Goal: Information Seeking & Learning: Learn about a topic

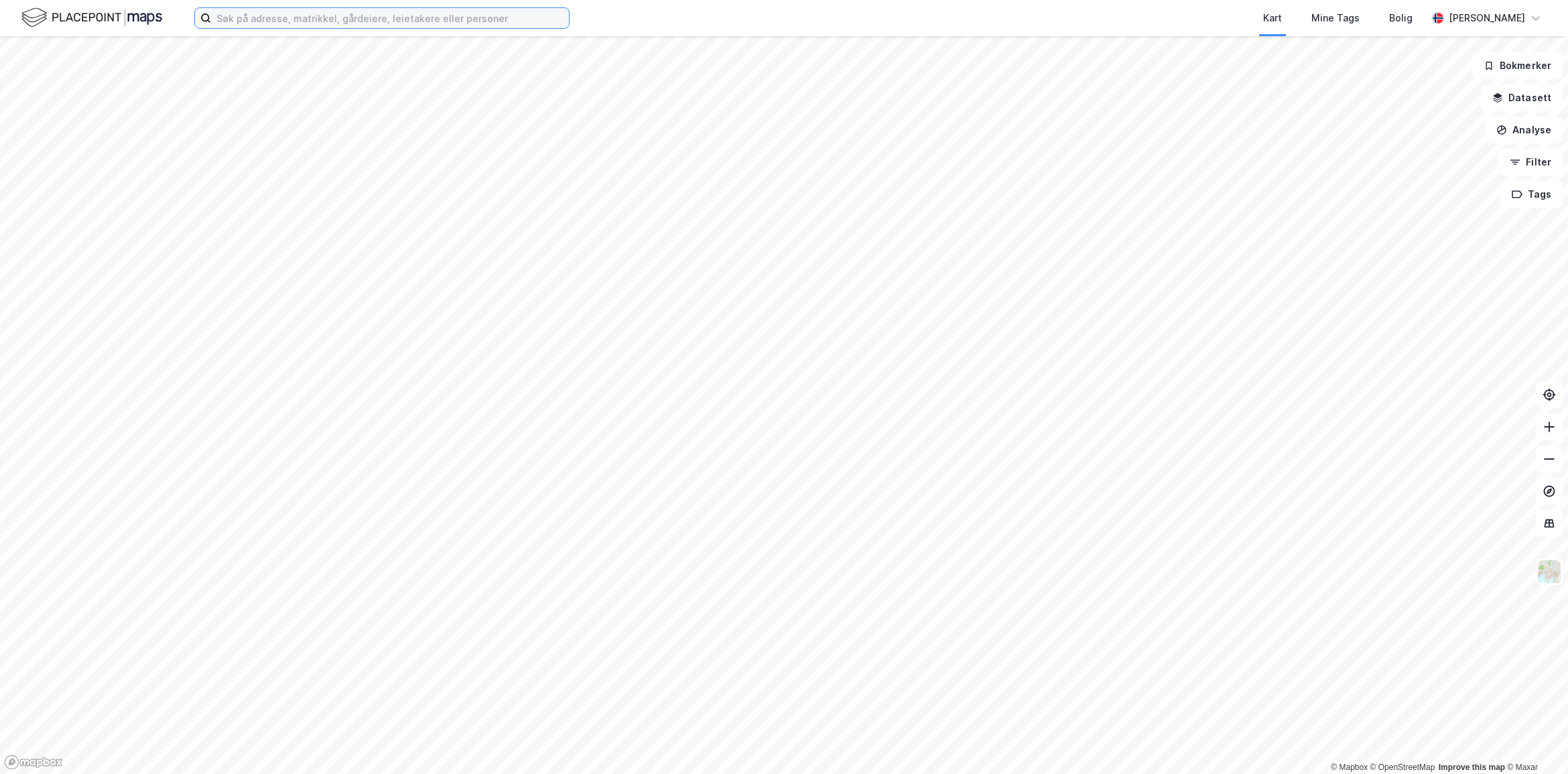
click at [288, 17] on input at bounding box center [390, 18] width 358 height 20
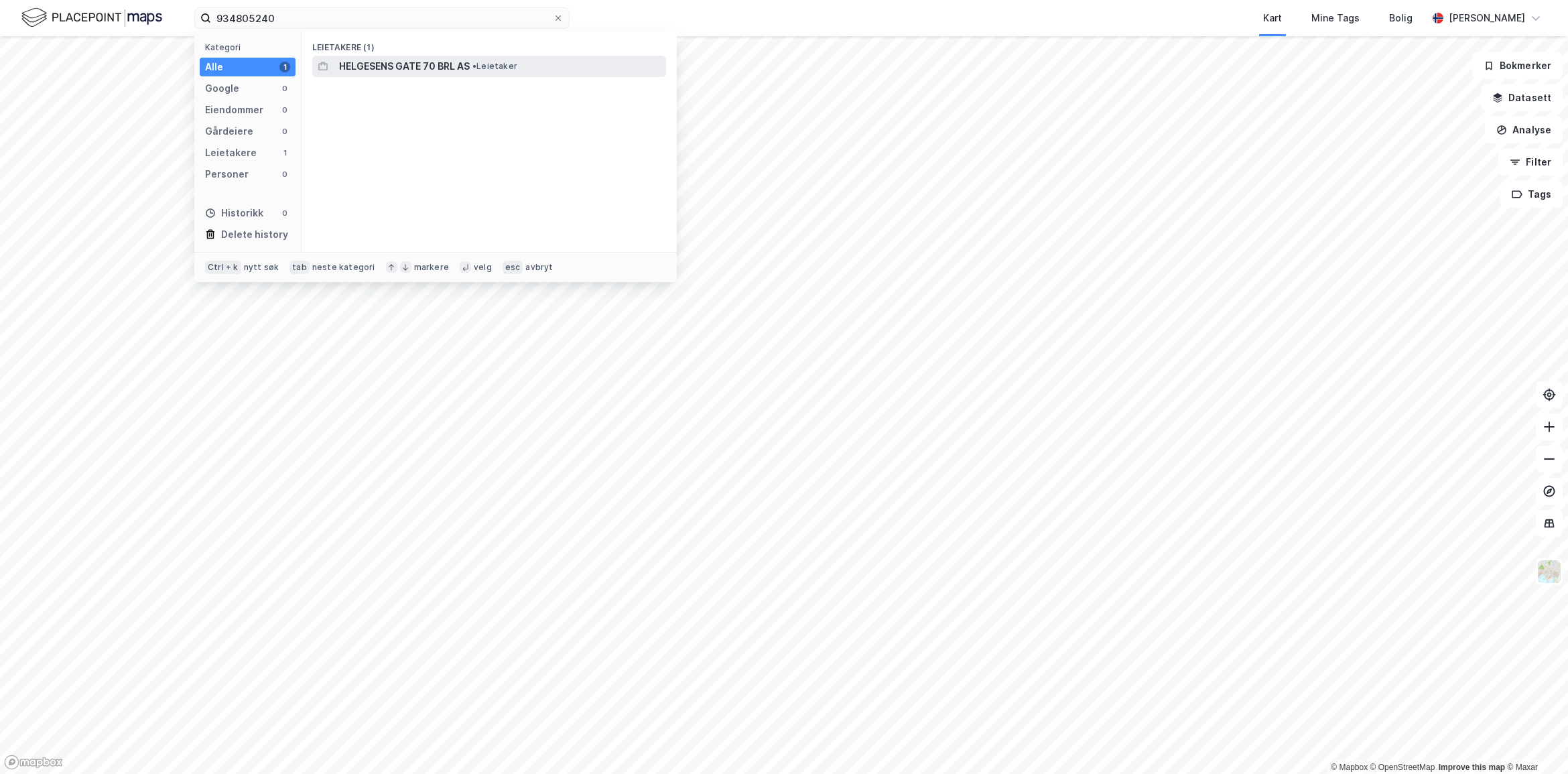
click at [411, 65] on span "HELGESENS GATE 70 BRL AS" at bounding box center [404, 66] width 131 height 16
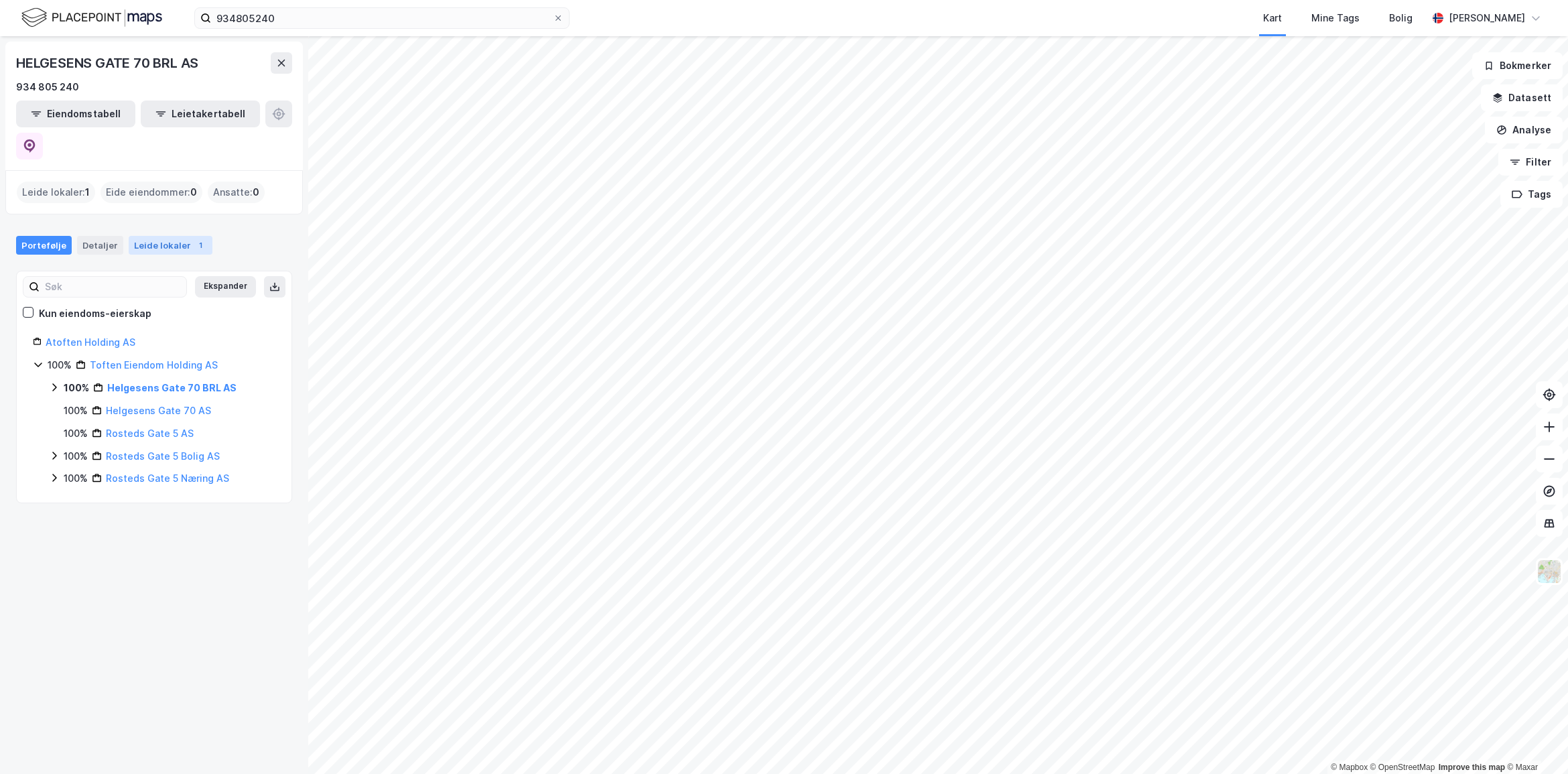
click at [149, 236] on div "Leide lokaler 1" at bounding box center [170, 245] width 84 height 19
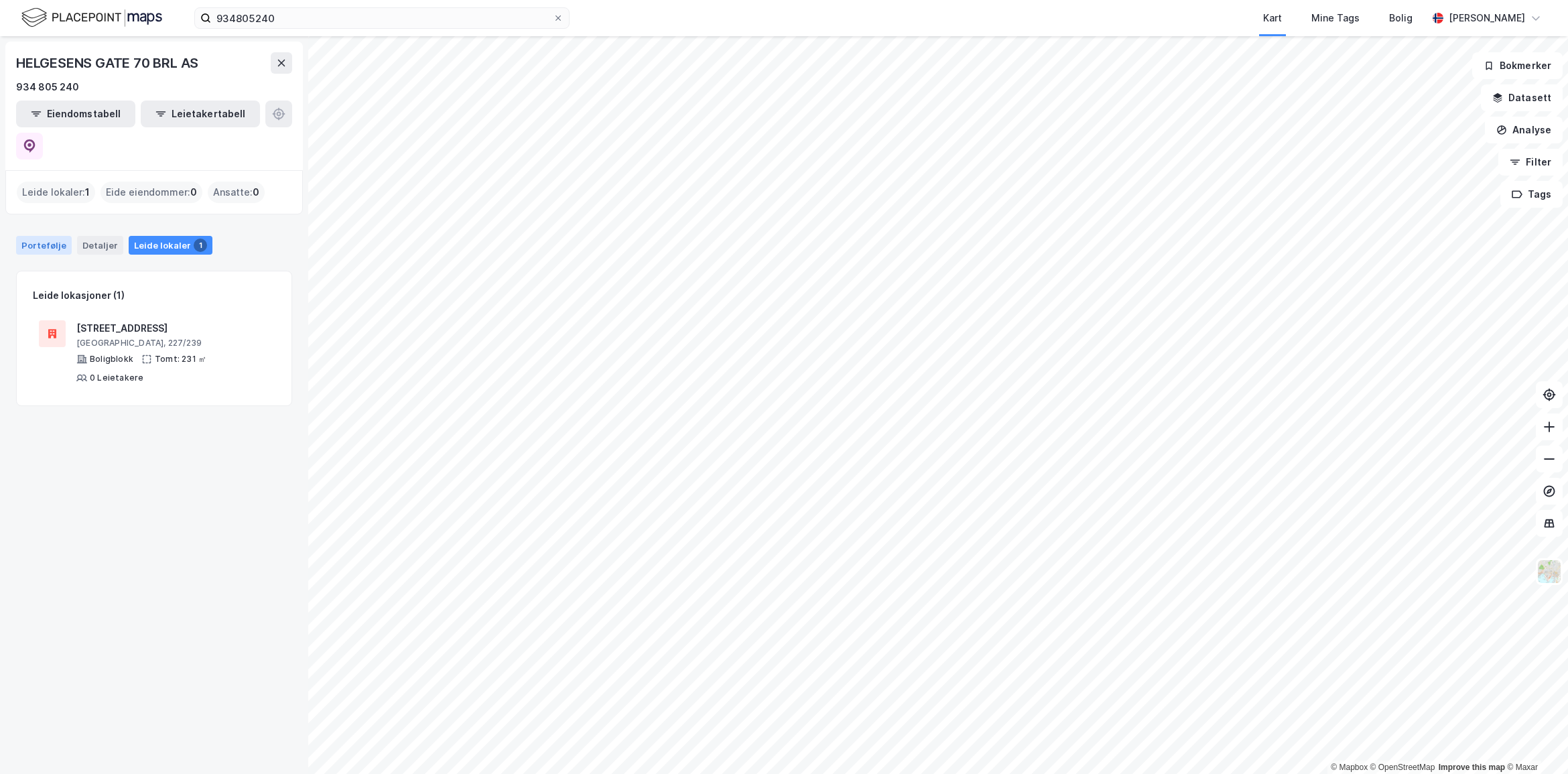
click at [47, 236] on div "Portefølje" at bounding box center [44, 245] width 55 height 19
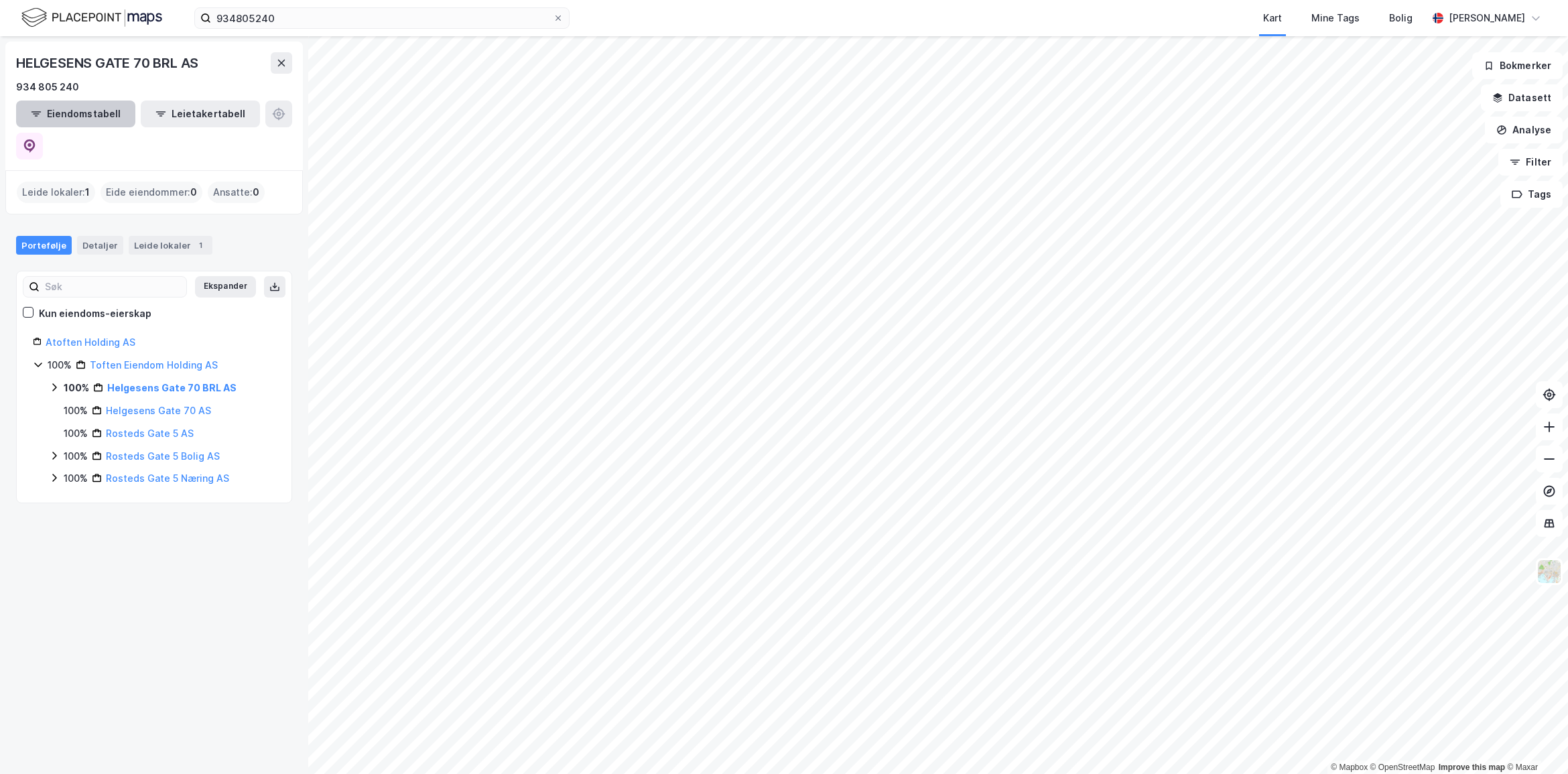
click at [102, 107] on button "Eiendomstabell" at bounding box center [76, 113] width 119 height 27
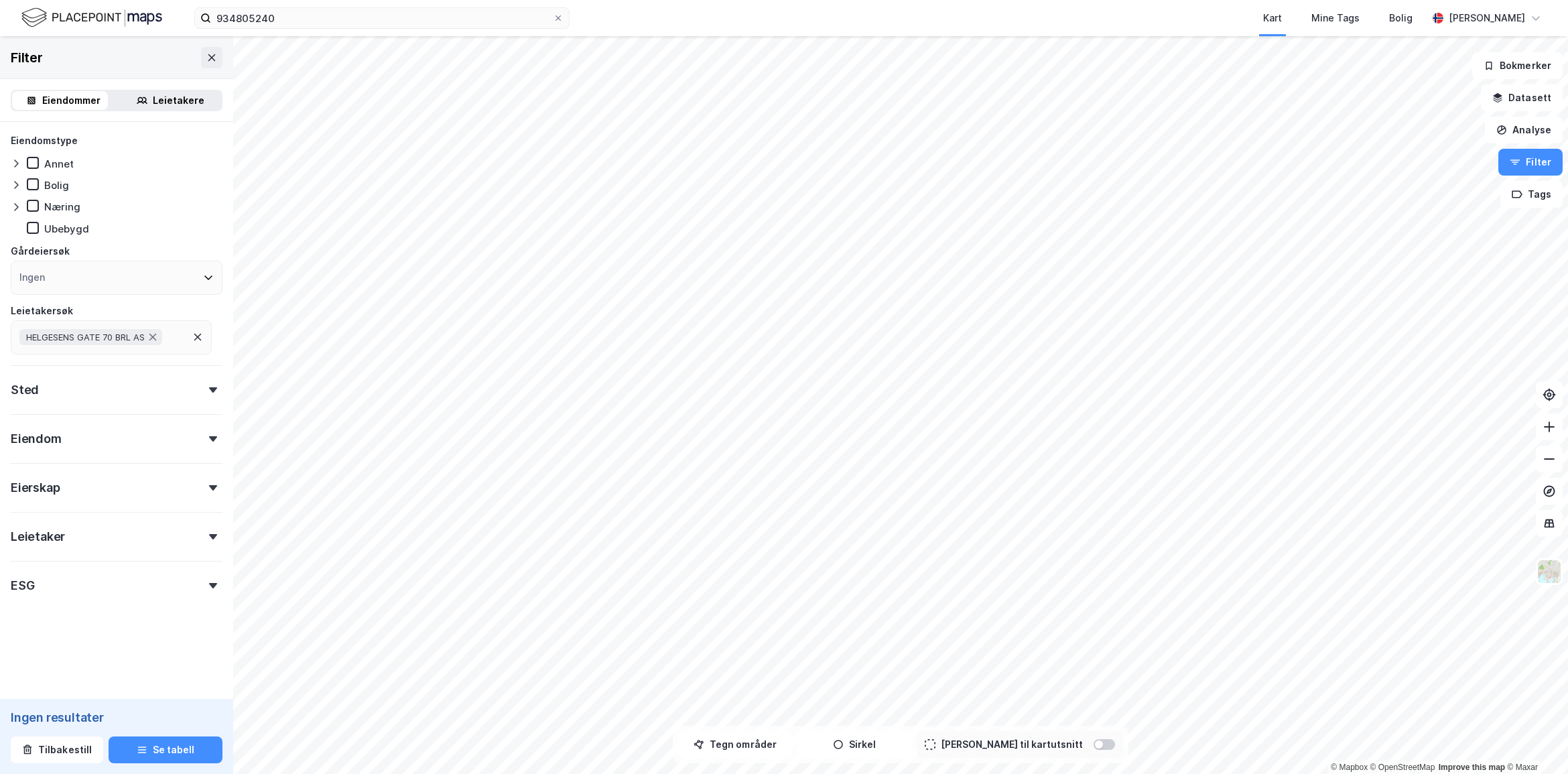
click at [102, 107] on div "Eiendommer" at bounding box center [63, 100] width 102 height 19
click at [207, 55] on icon at bounding box center [212, 57] width 11 height 11
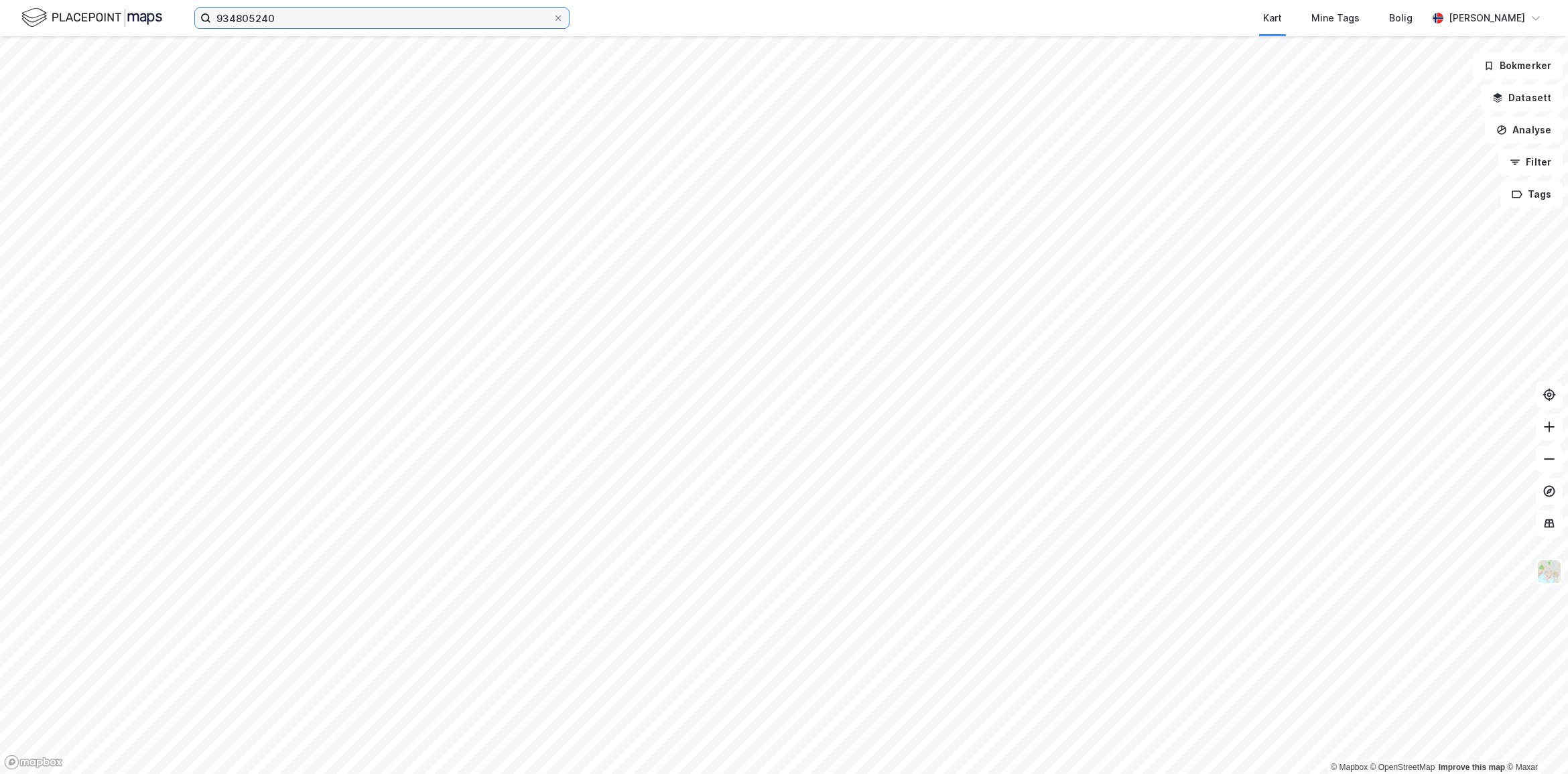
click at [286, 20] on input "934805240" at bounding box center [382, 18] width 342 height 20
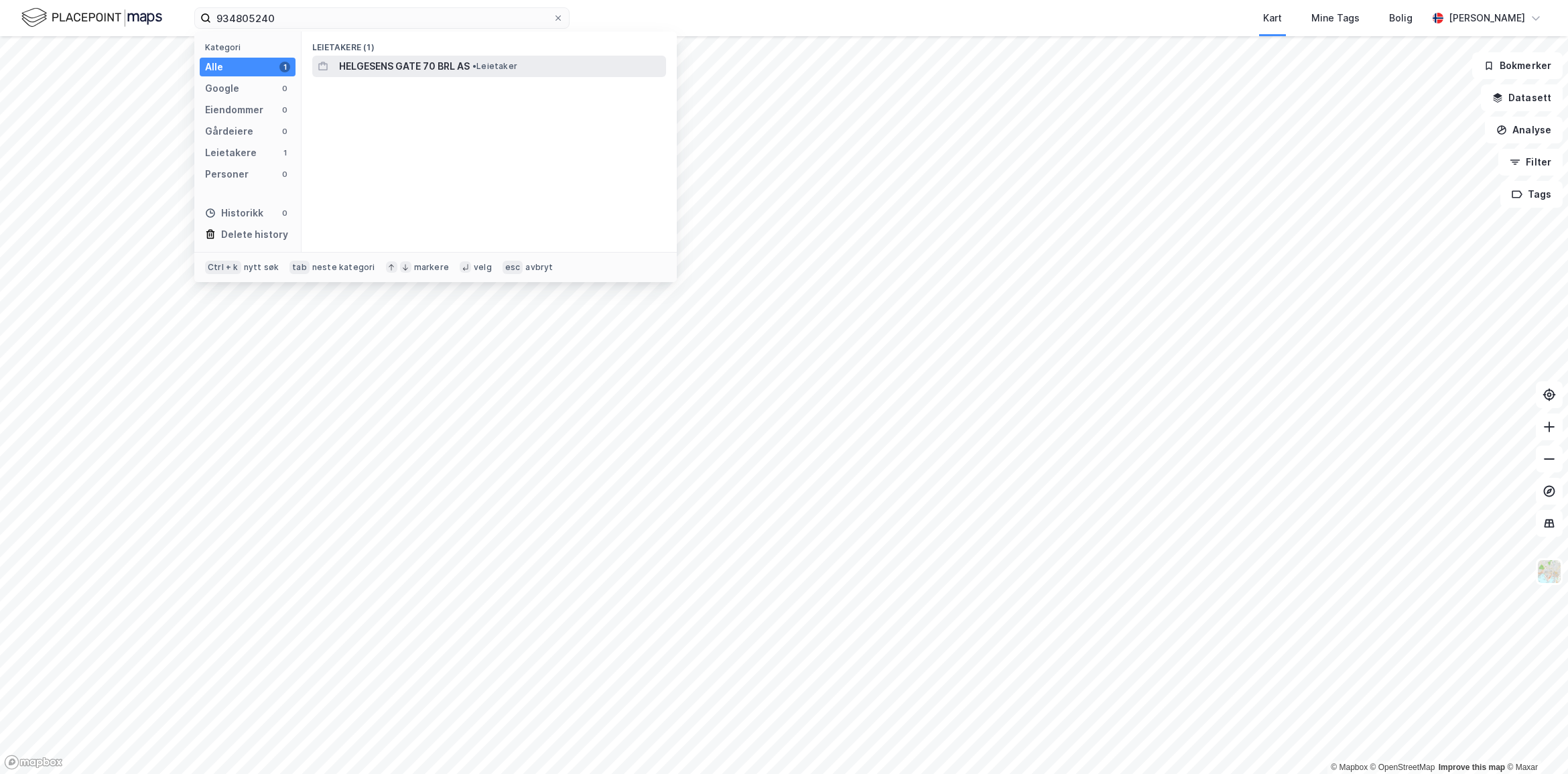
click at [428, 61] on span "HELGESENS GATE 70 BRL AS" at bounding box center [404, 66] width 131 height 16
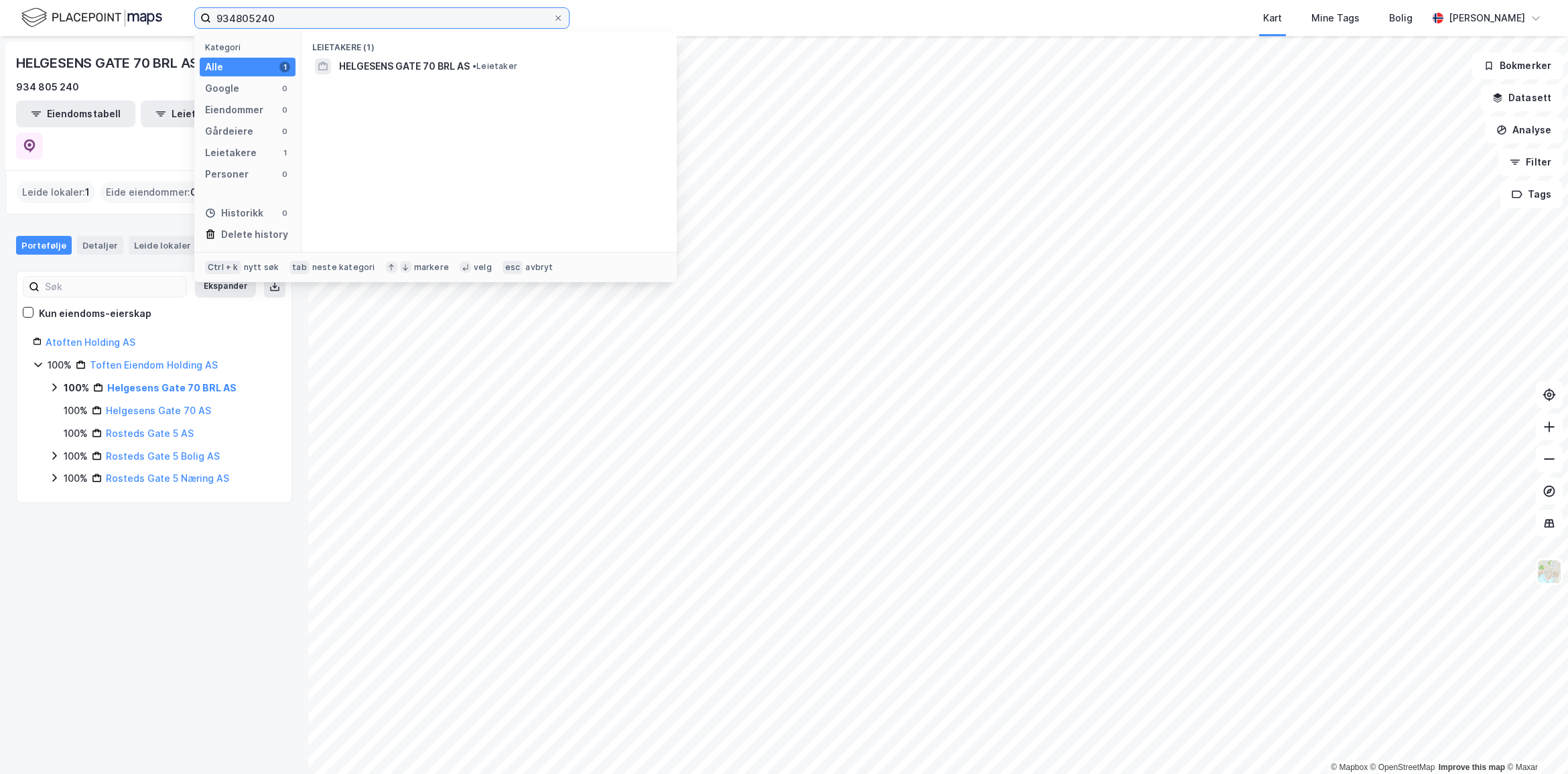
drag, startPoint x: 294, startPoint y: 17, endPoint x: 182, endPoint y: 11, distance: 112.2
click at [182, 11] on div "934805240 Kategori Alle 1 Google 0 Eiendommer 0 Gårdeiere 0 Leietakere 1 Person…" at bounding box center [784, 18] width 1568 height 36
type input "e"
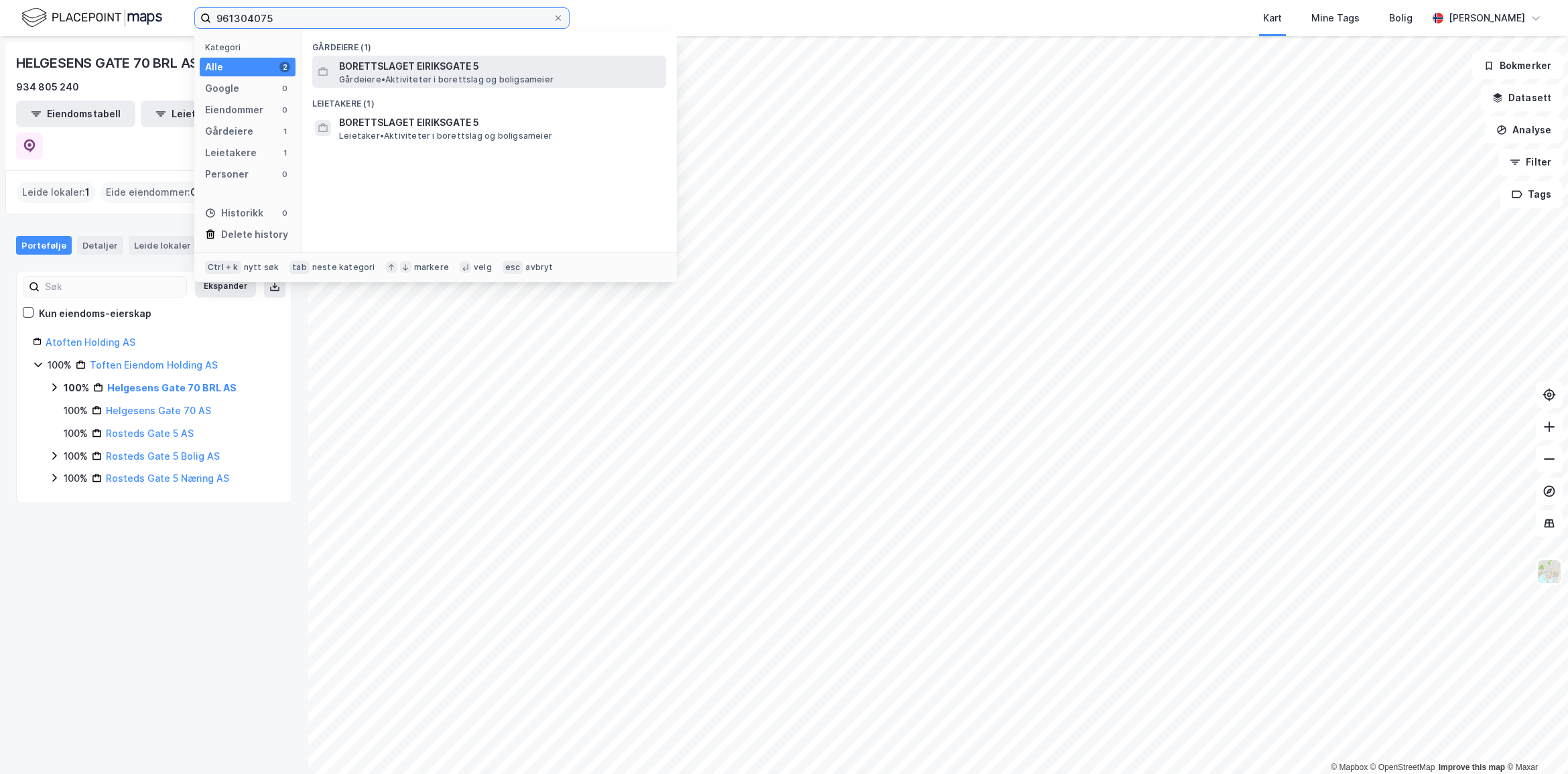
type input "961304075"
click at [488, 76] on span "Gårdeiere • Aktiviteter i borettslag og boligsameier" at bounding box center [446, 79] width 215 height 11
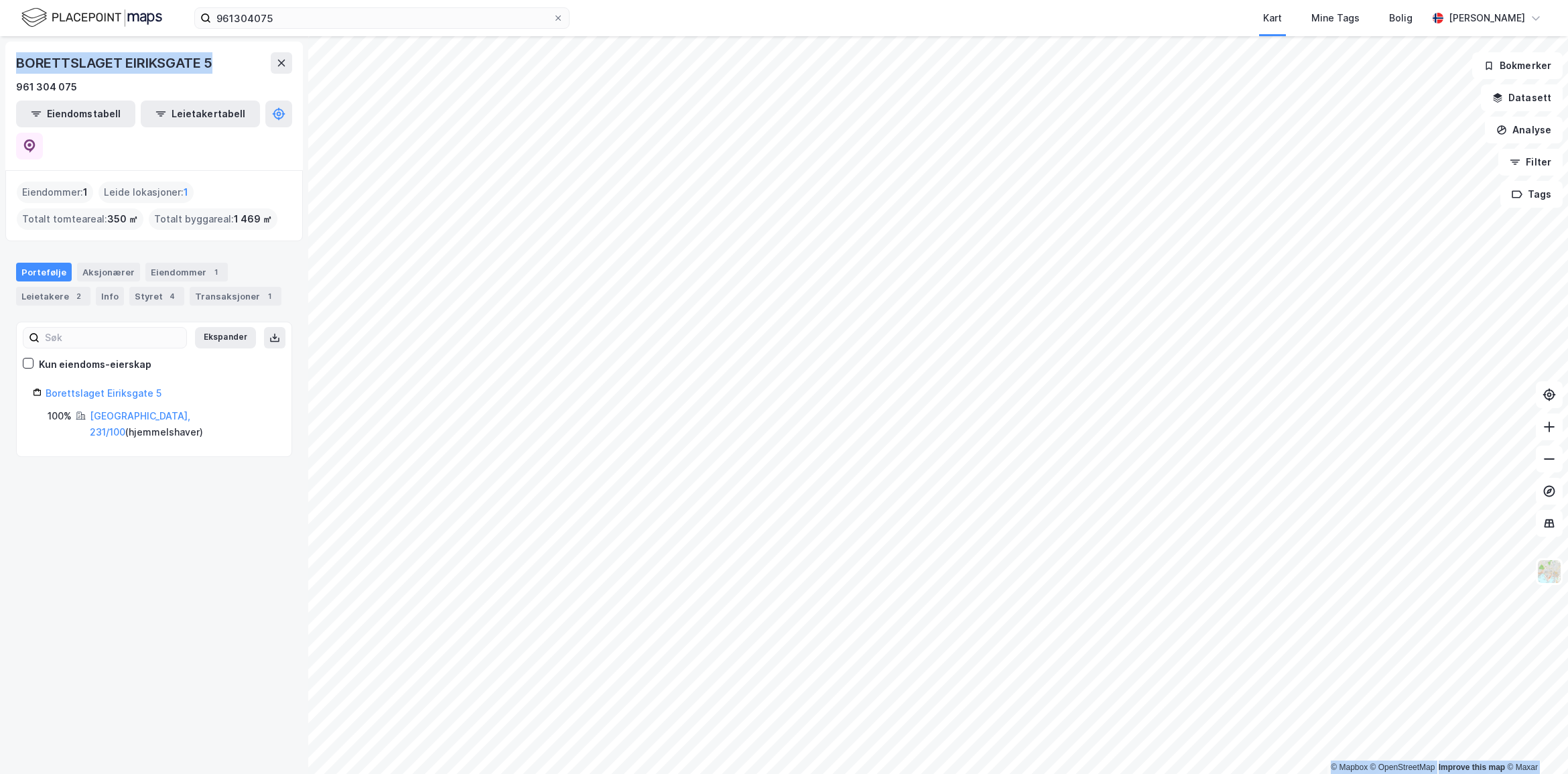
drag, startPoint x: 212, startPoint y: 60, endPoint x: -9, endPoint y: 65, distance: 221.1
click at [0, 65] on html "961304075 Kart Mine Tags Bolig [PERSON_NAME] © Mapbox © OpenStreetMap Improve t…" at bounding box center [784, 387] width 1568 height 774
click at [57, 182] on div "Eiendommer : 1" at bounding box center [55, 192] width 76 height 21
click at [95, 387] on link "Borettslaget Eiriksgate 5" at bounding box center [103, 393] width 116 height 12
click at [134, 410] on link "[GEOGRAPHIC_DATA], 231/100" at bounding box center [140, 424] width 100 height 28
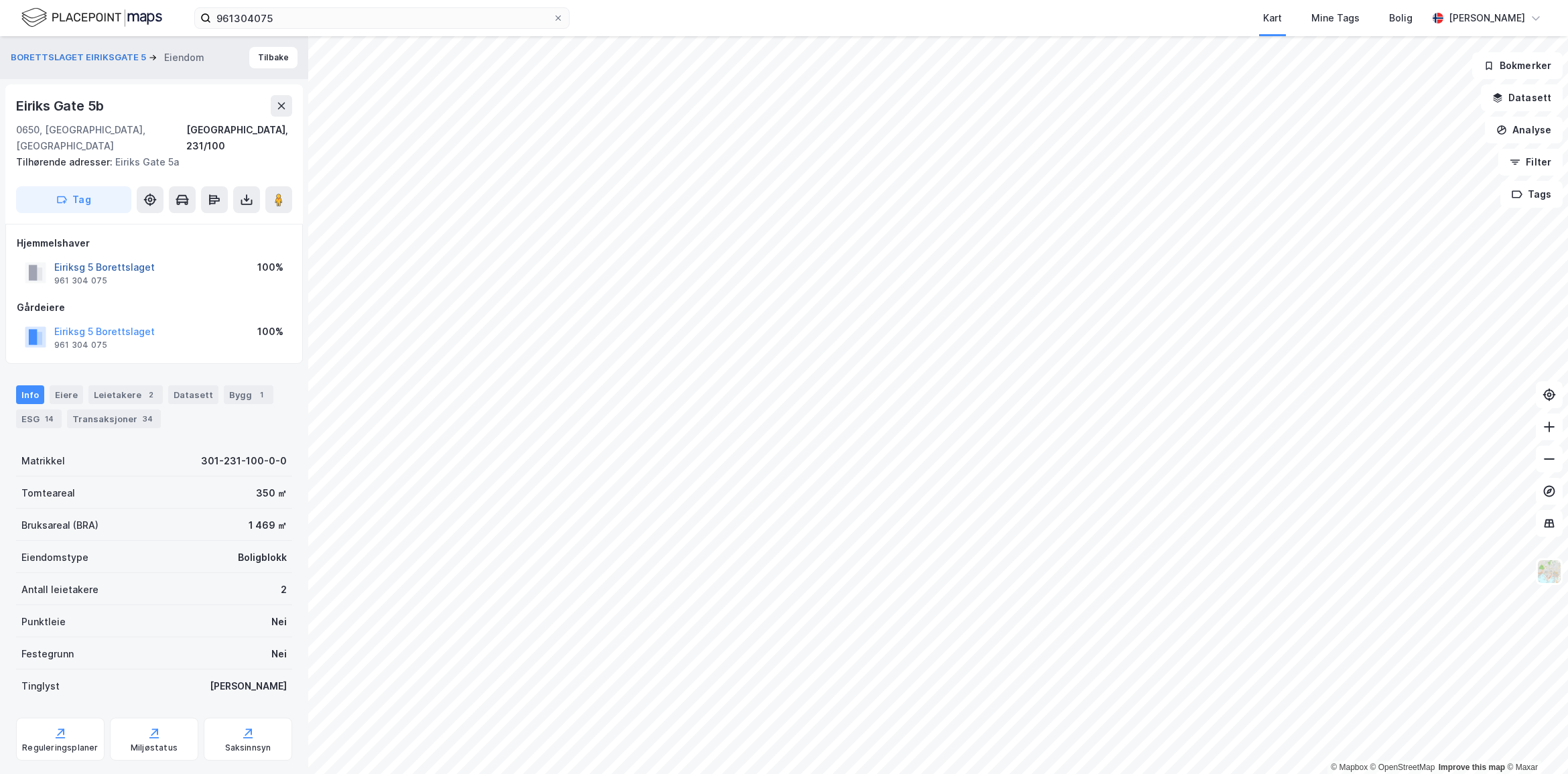
click at [0, 0] on button "Eiriksg 5 Borettslaget" at bounding box center [0, 0] width 0 height 0
